Goal: Register for event/course

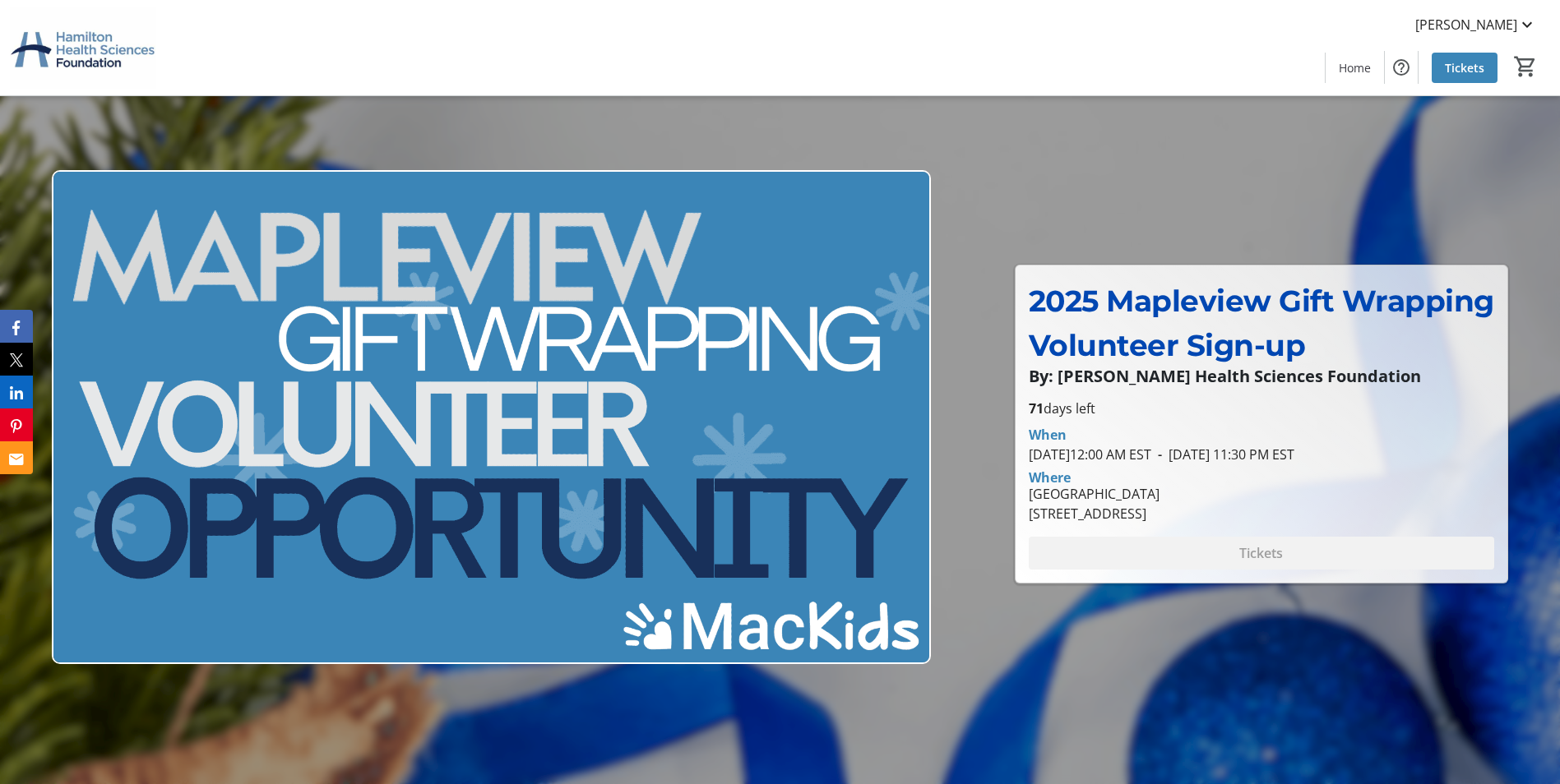
scroll to position [657, 0]
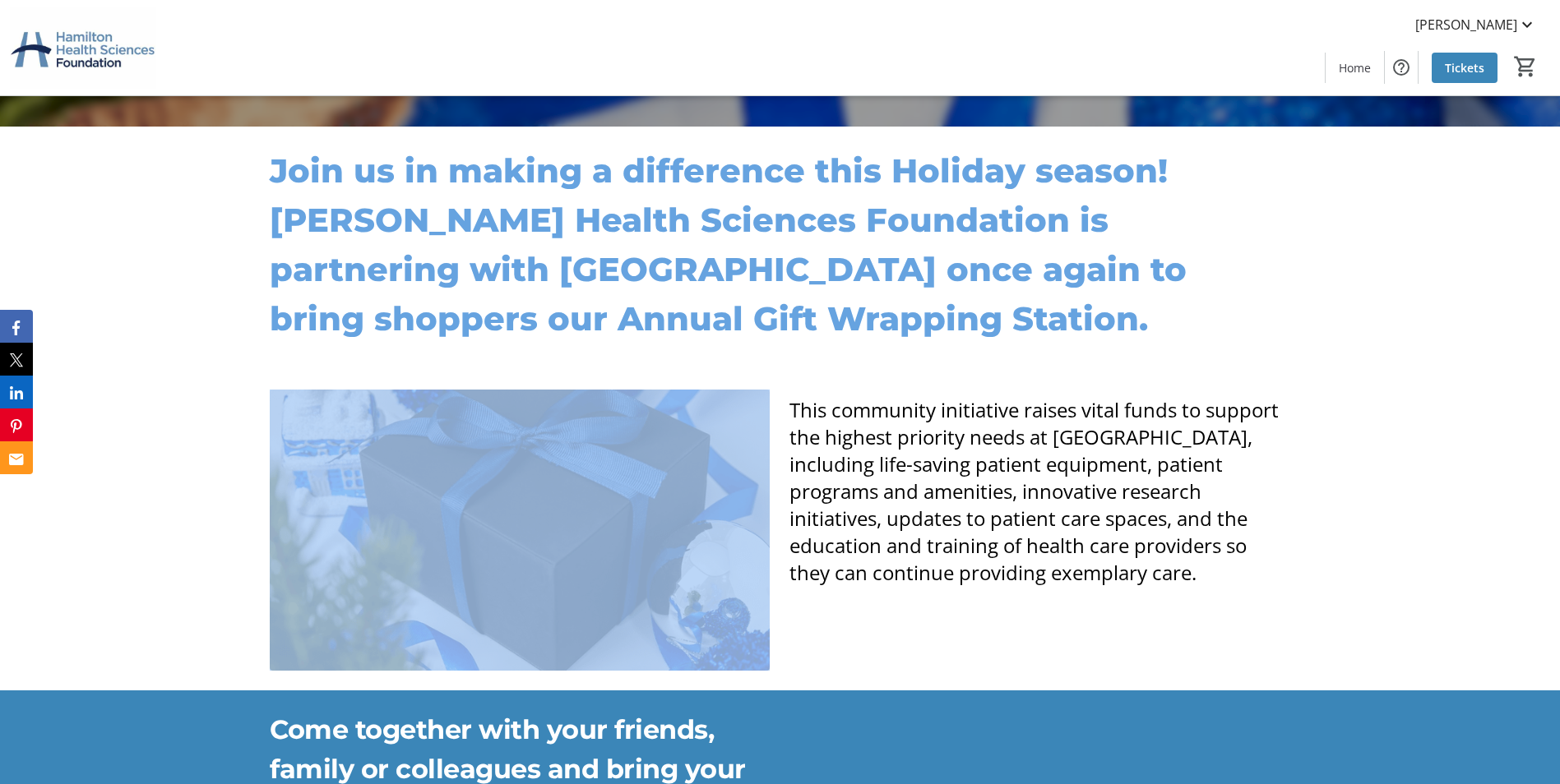
drag, startPoint x: 795, startPoint y: 414, endPoint x: 777, endPoint y: 419, distance: 18.7
click at [777, 419] on div "This community initiative raises vital funds to support the highest priority ne…" at bounding box center [780, 530] width 1040 height 281
drag, startPoint x: 777, startPoint y: 418, endPoint x: 803, endPoint y: 416, distance: 26.1
click at [790, 411] on span "This community initiative raises vital funds to support the highest priority ne…" at bounding box center [1034, 491] width 489 height 190
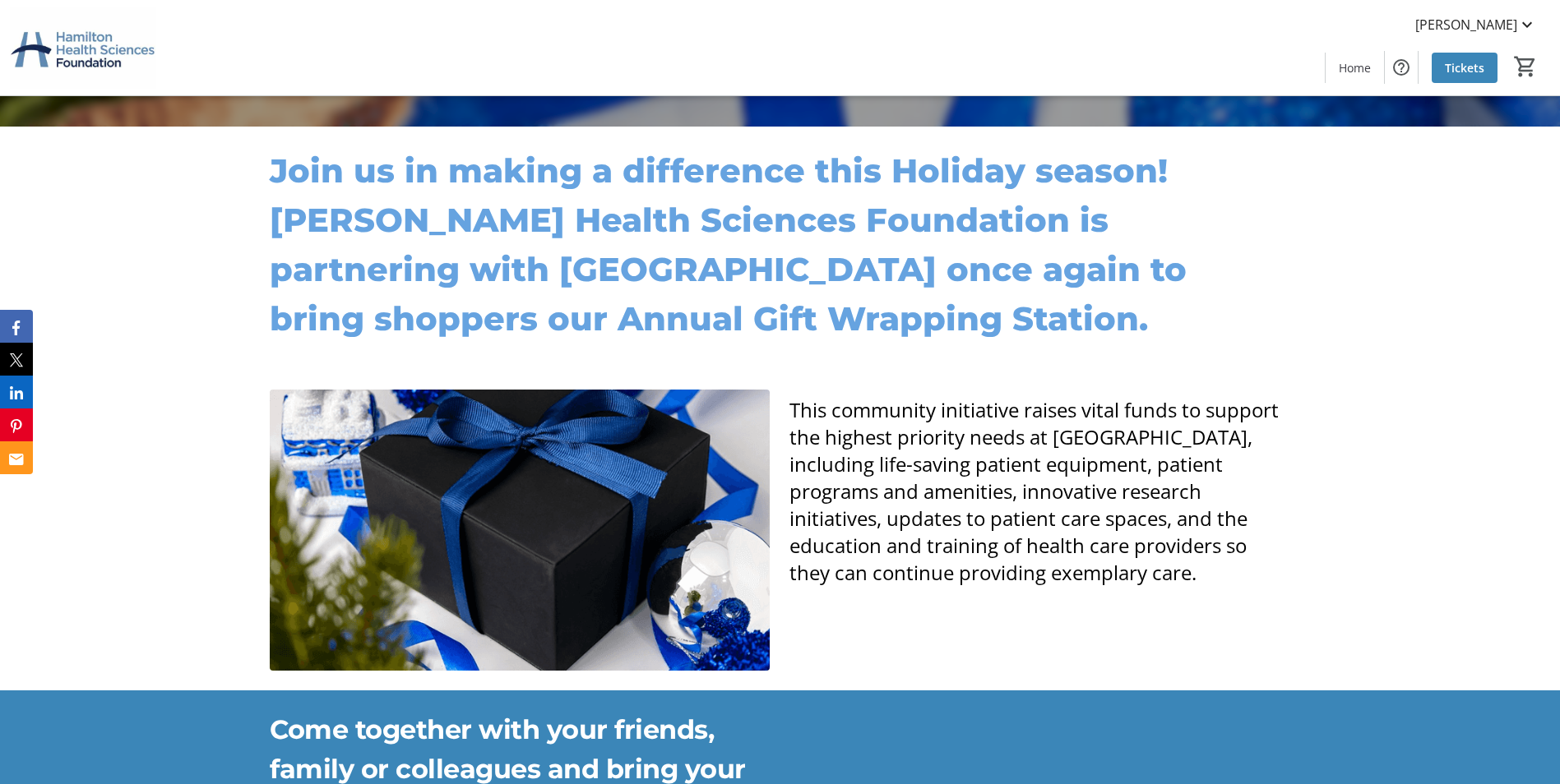
drag, startPoint x: 802, startPoint y: 417, endPoint x: 1199, endPoint y: 568, distance: 424.7
click at [1199, 568] on span "This community initiative raises vital funds to support the highest priority ne…" at bounding box center [1034, 491] width 489 height 190
click at [793, 406] on span "This community initiative raises vital funds to support the highest priority ne…" at bounding box center [1034, 491] width 489 height 190
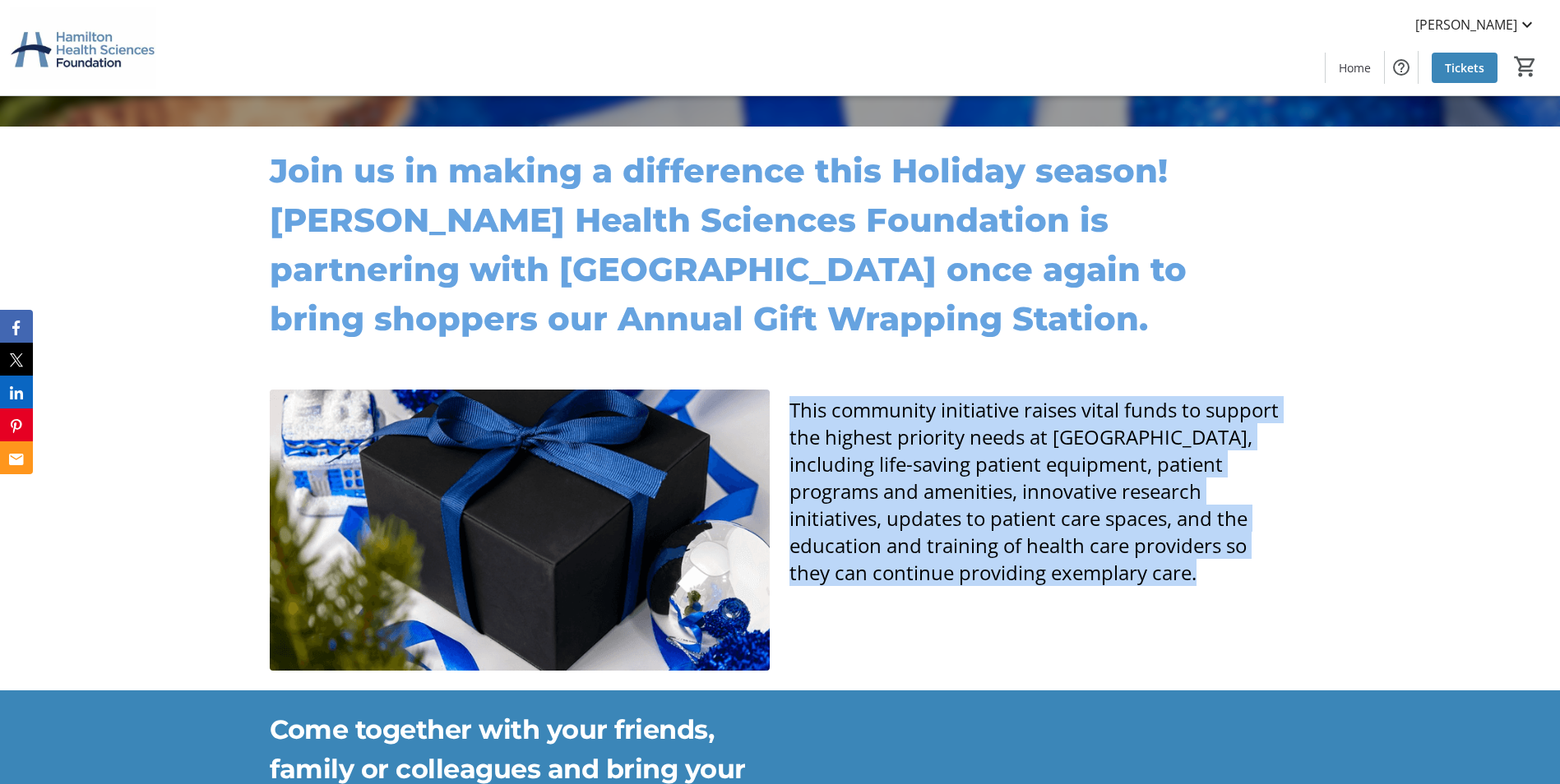
drag, startPoint x: 791, startPoint y: 407, endPoint x: 1204, endPoint y: 576, distance: 446.2
click at [1204, 576] on p "This community initiative raises vital funds to support the highest priority ne…" at bounding box center [1039, 491] width 500 height 190
drag, startPoint x: 1204, startPoint y: 576, endPoint x: 1212, endPoint y: 572, distance: 8.9
click at [1212, 572] on p "This community initiative raises vital funds to support the highest priority ne…" at bounding box center [1039, 491] width 500 height 190
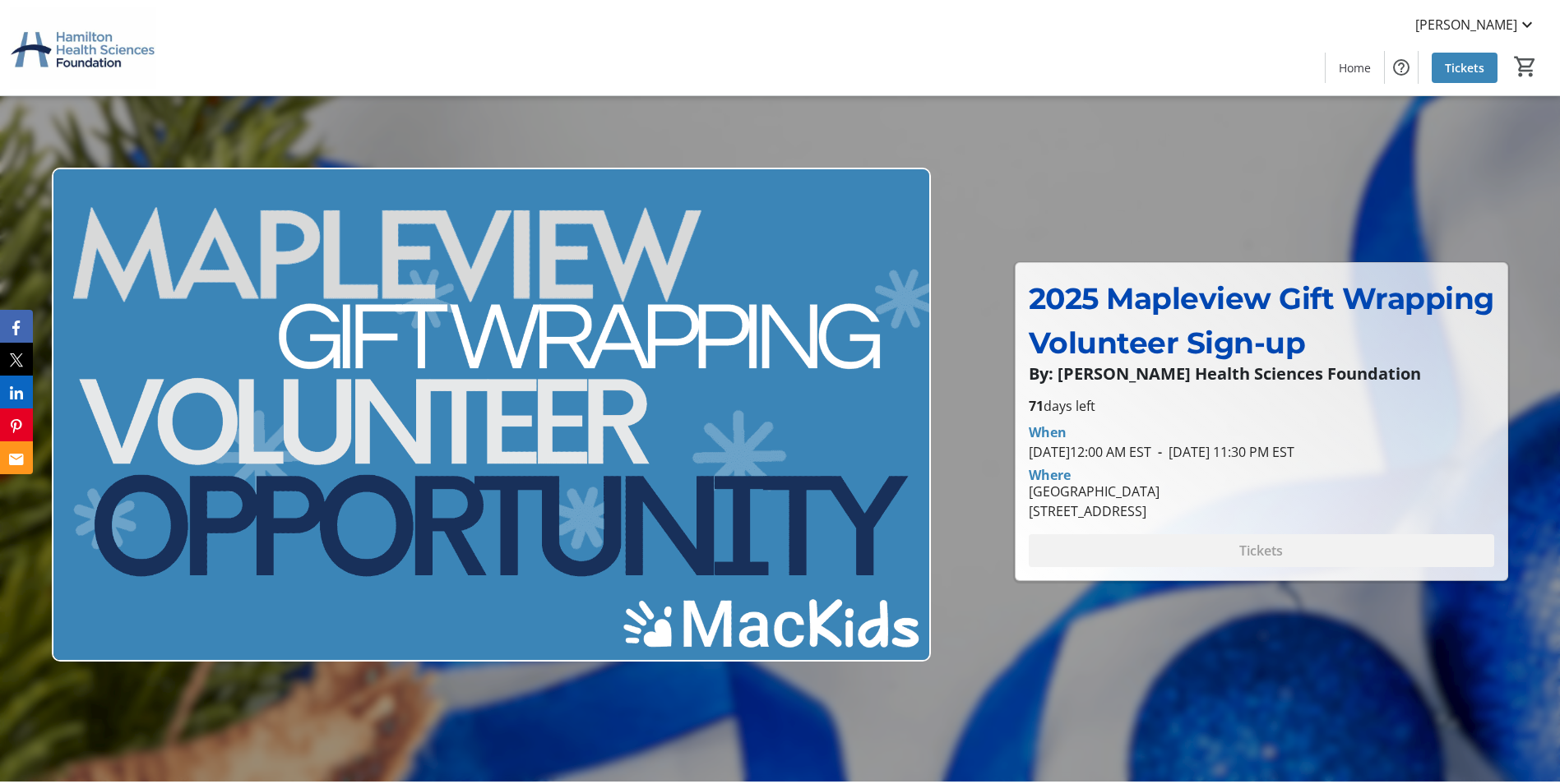
scroll to position [0, 0]
